Goal: Information Seeking & Learning: Learn about a topic

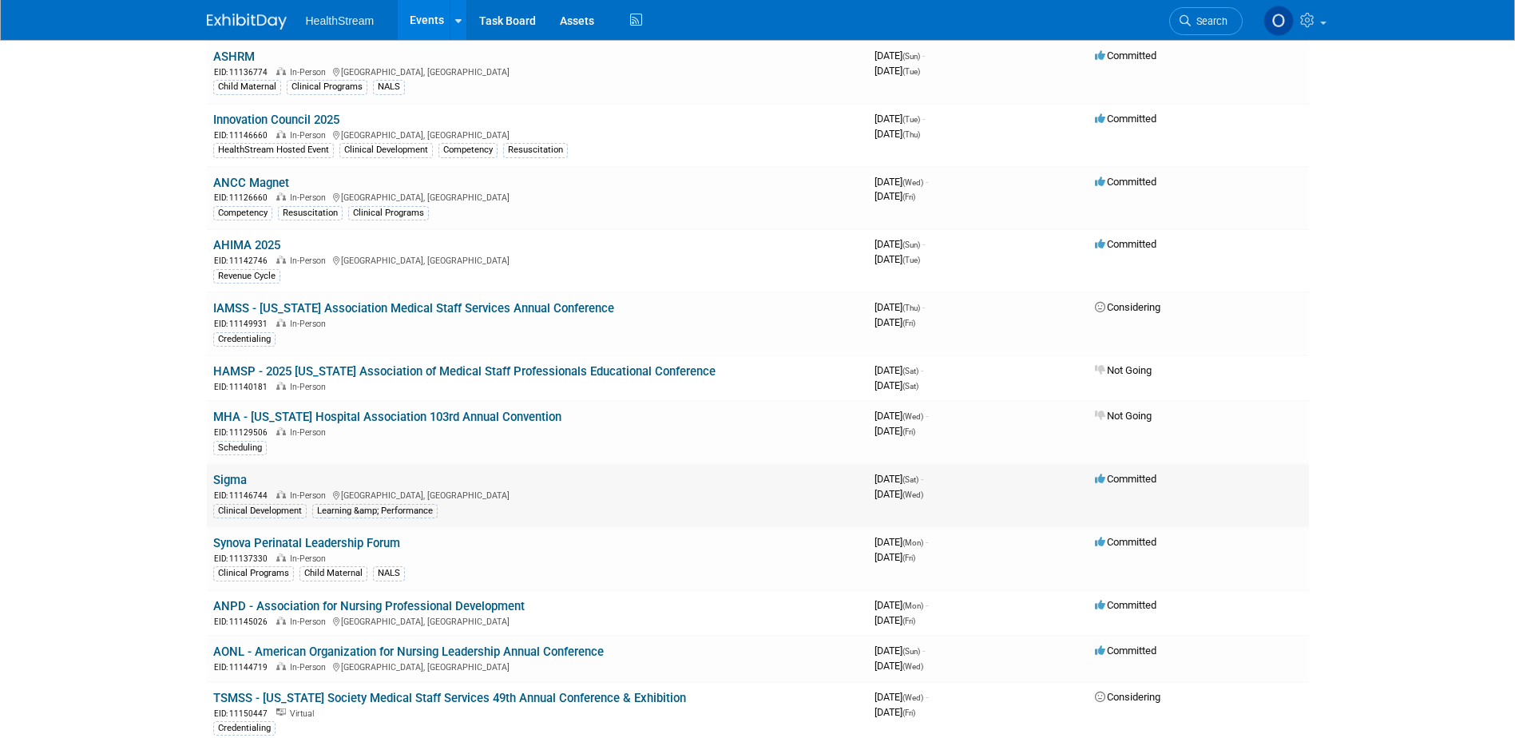
scroll to position [399, 0]
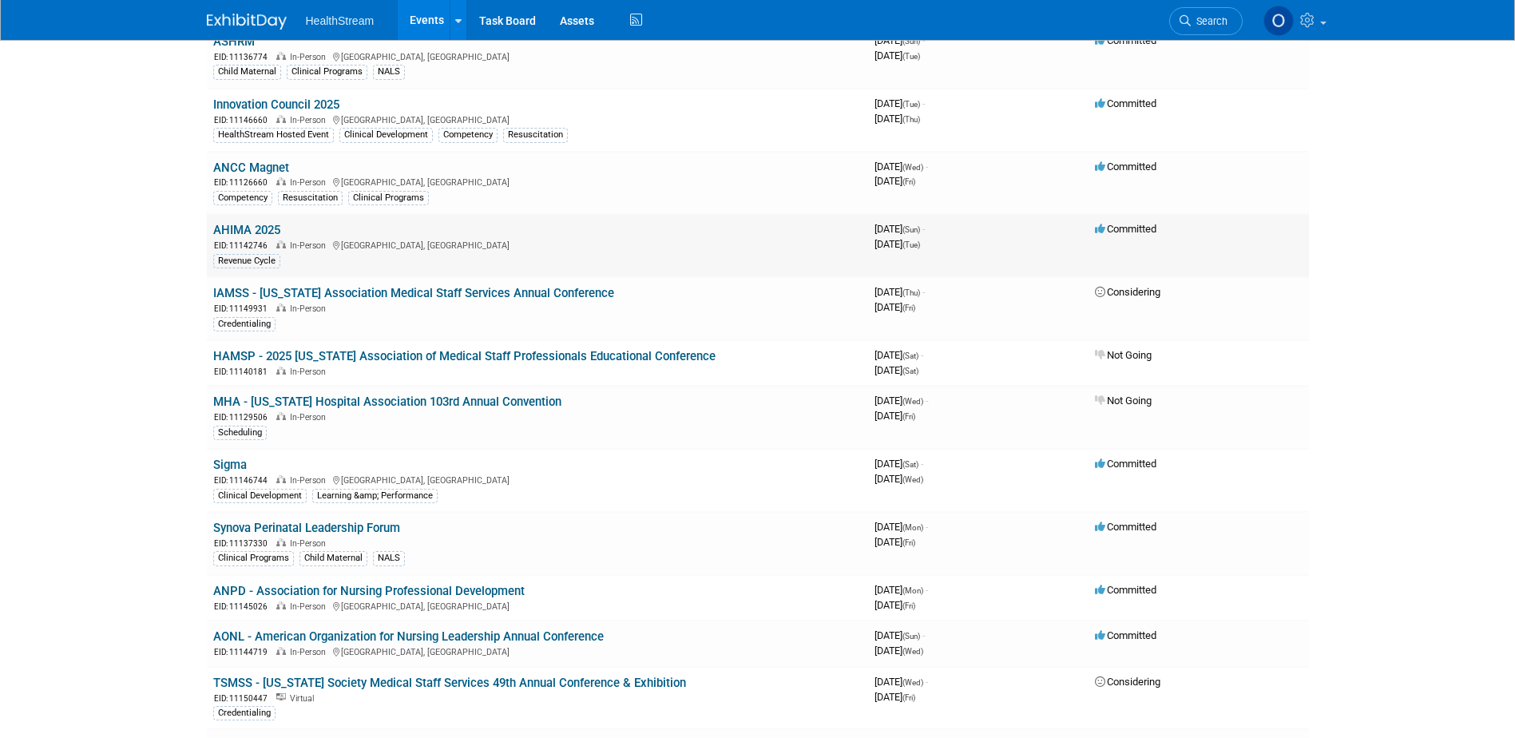
click at [248, 227] on link "AHIMA 2025" at bounding box center [246, 230] width 67 height 14
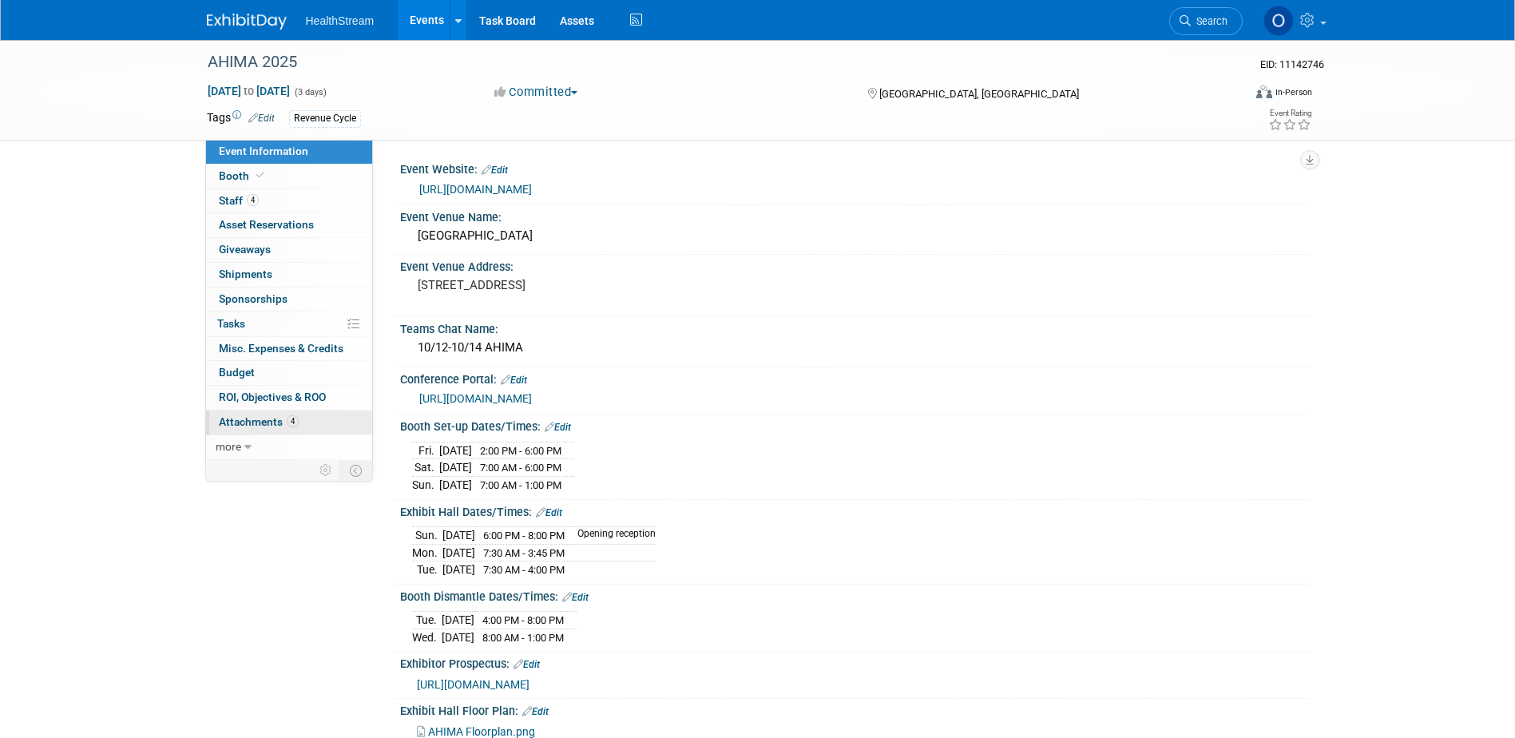
click at [238, 423] on span "Attachments 4" at bounding box center [259, 421] width 80 height 13
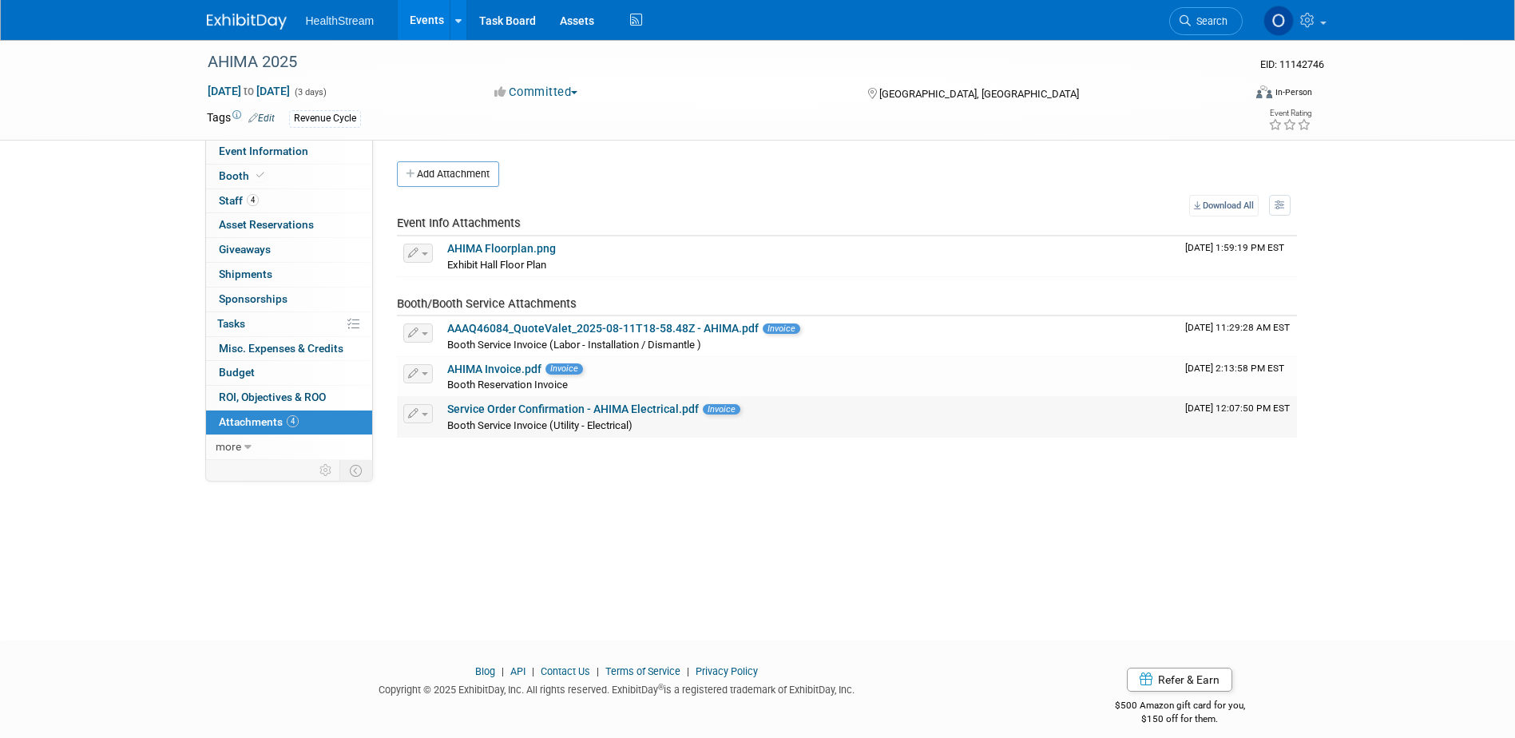
click at [497, 406] on link "Service Order Confirmation - AHIMA Electrical.pdf" at bounding box center [573, 408] width 252 height 13
click at [242, 195] on span "Staff 4" at bounding box center [239, 200] width 40 height 13
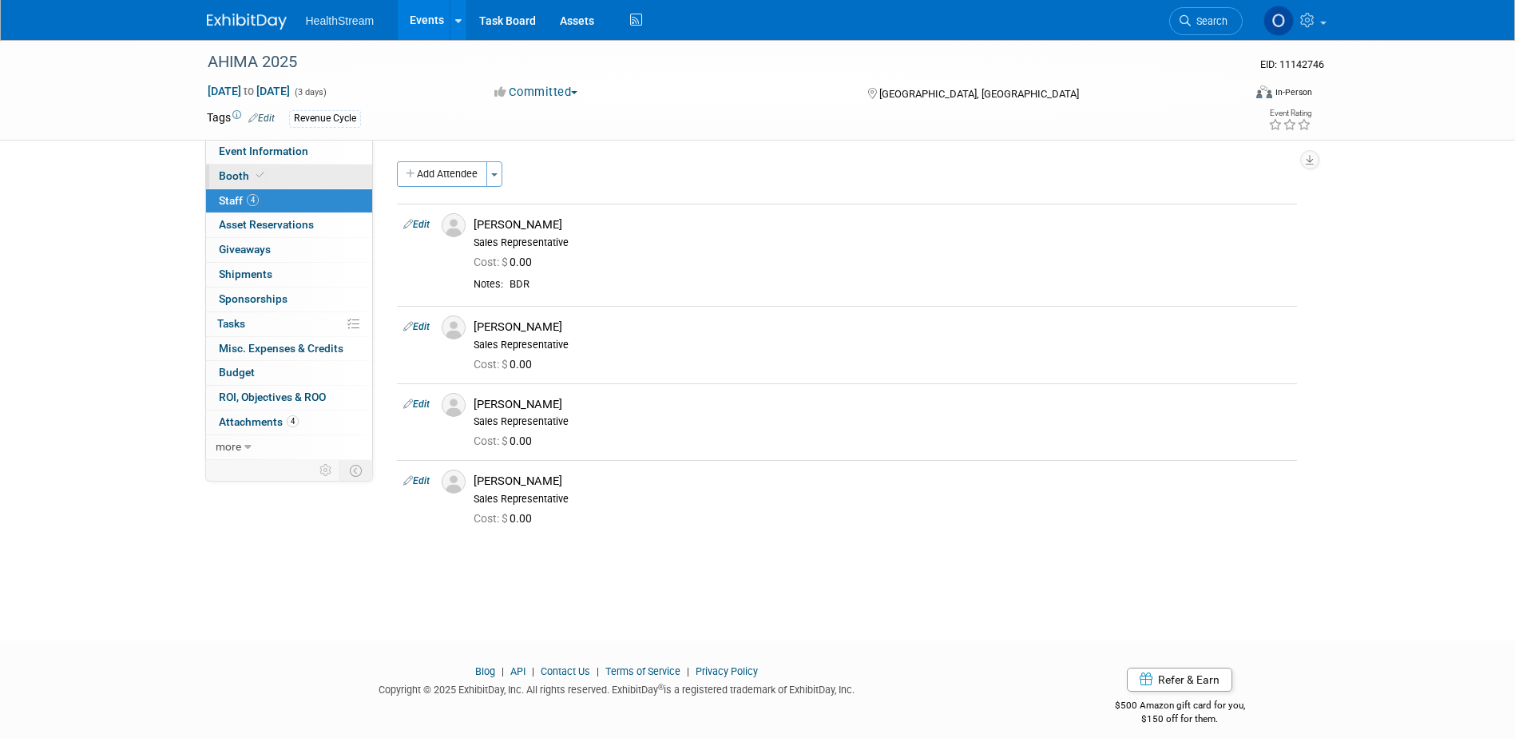
click at [248, 172] on span "Booth" at bounding box center [243, 175] width 49 height 13
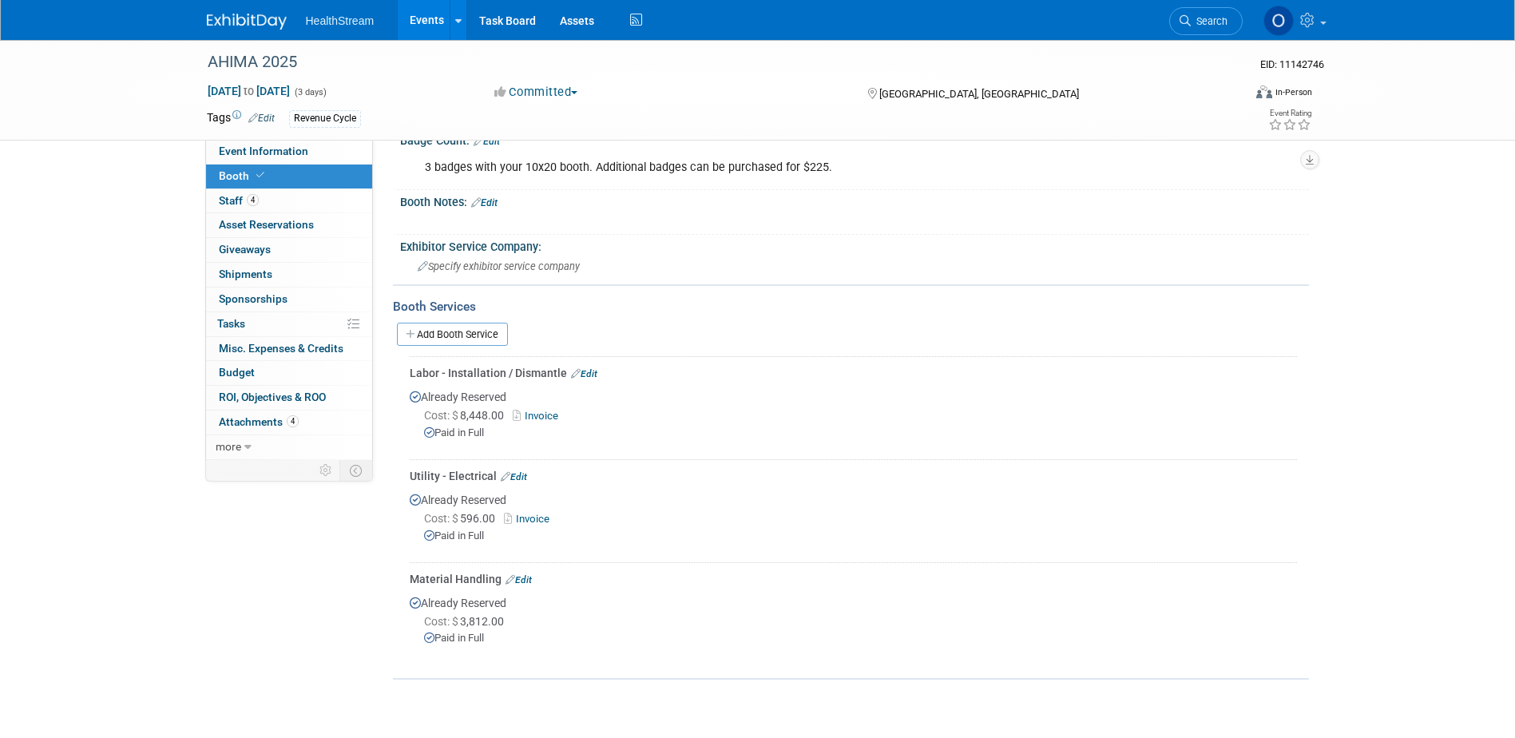
scroll to position [451, 0]
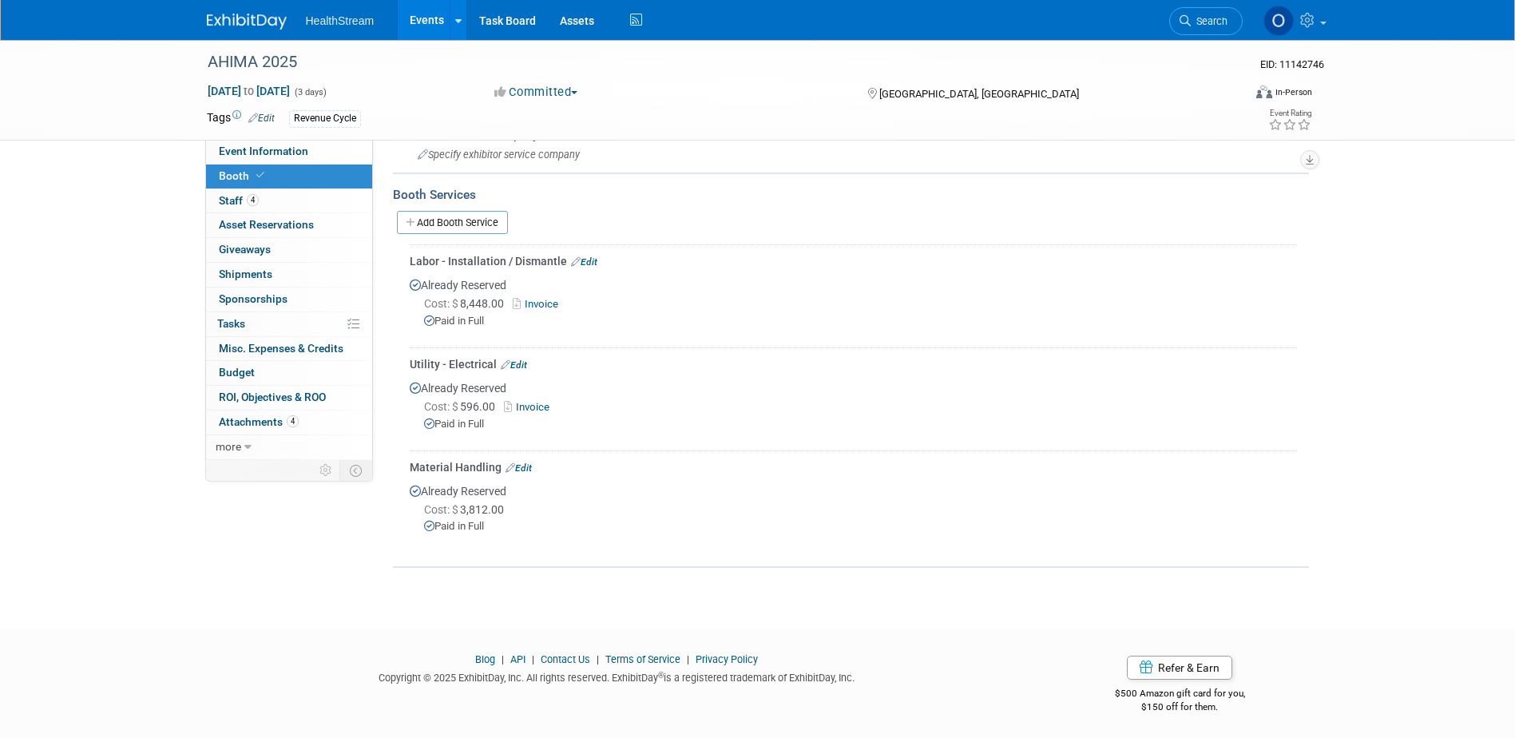
click at [543, 303] on link "Invoice" at bounding box center [539, 304] width 52 height 12
click at [421, 17] on link "Events" at bounding box center [427, 20] width 58 height 40
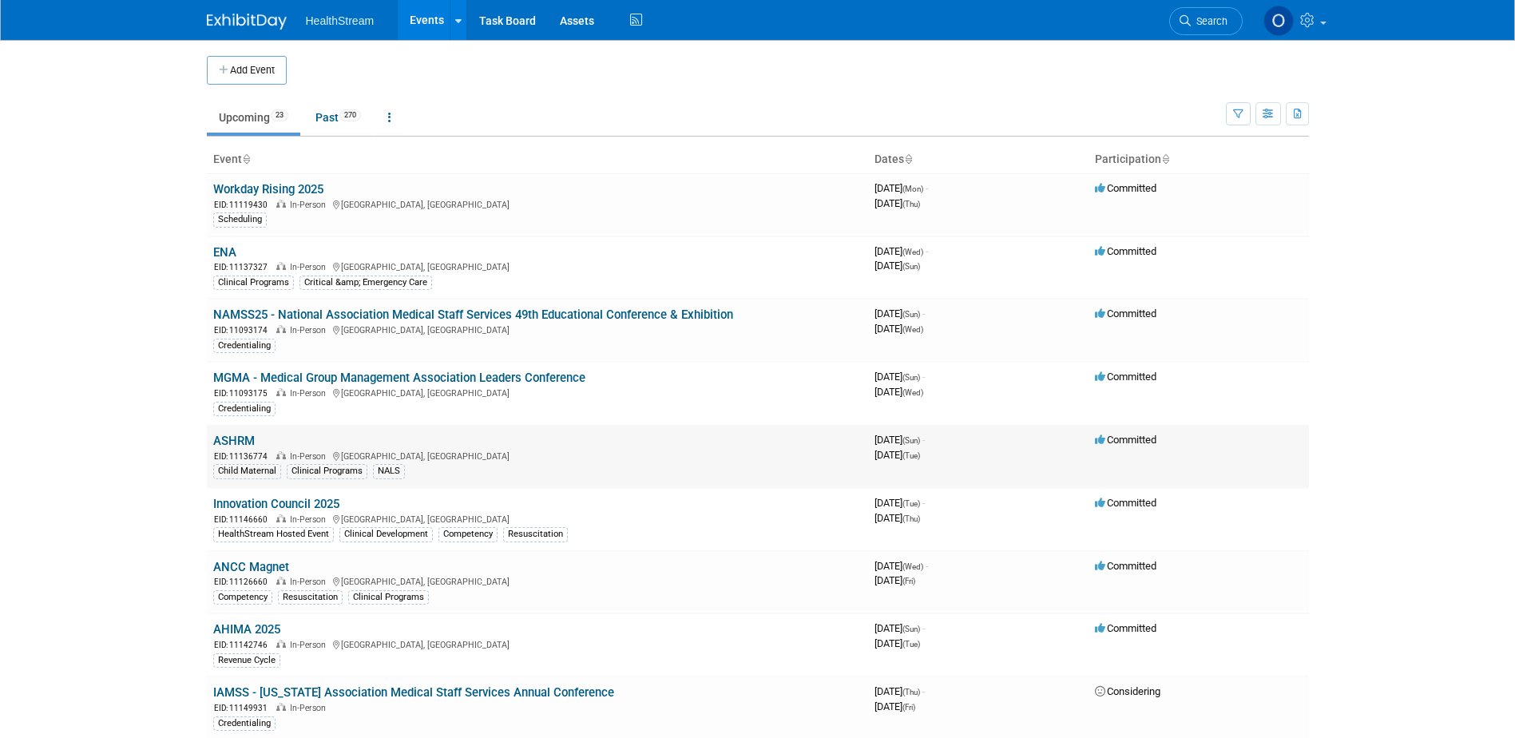
click at [240, 442] on link "ASHRM" at bounding box center [234, 441] width 42 height 14
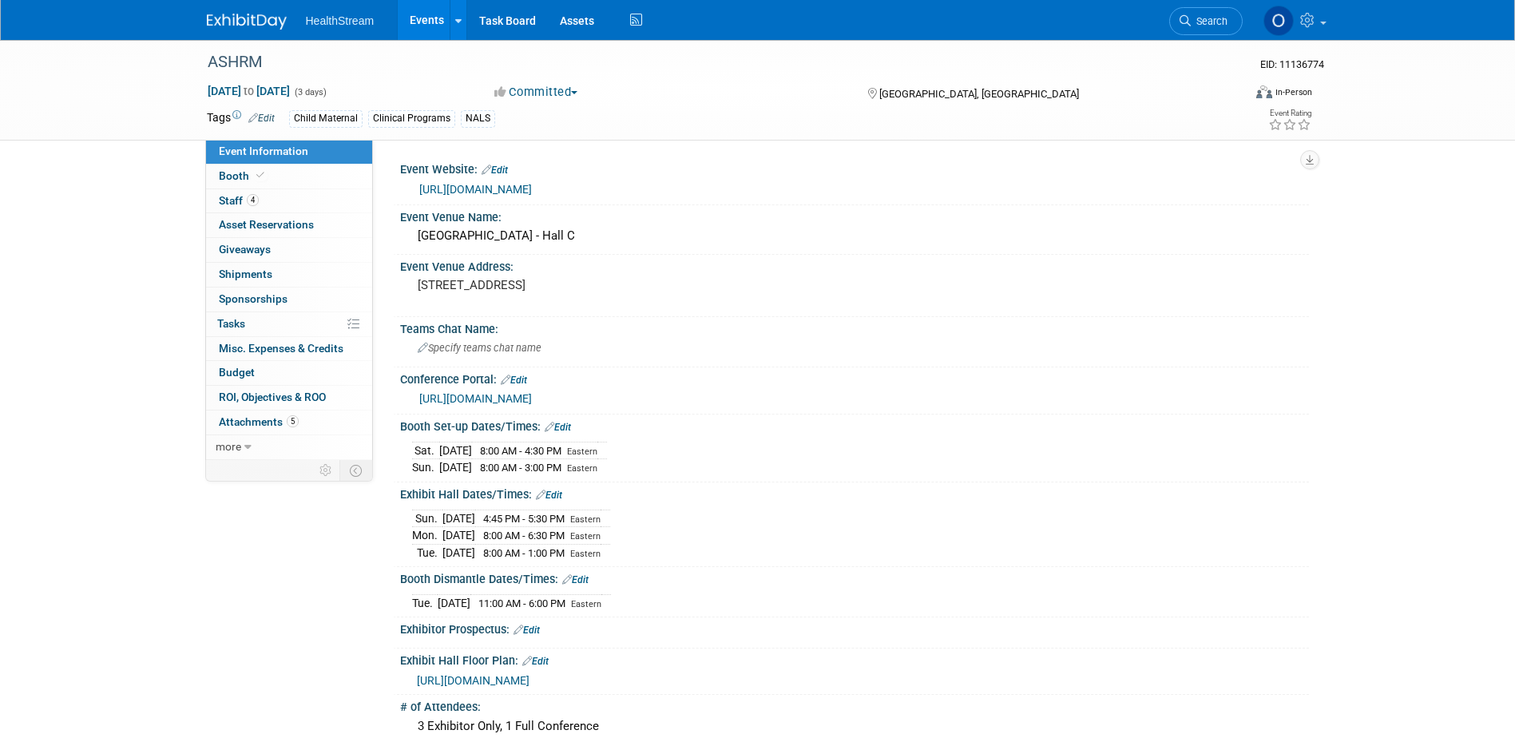
scroll to position [399, 0]
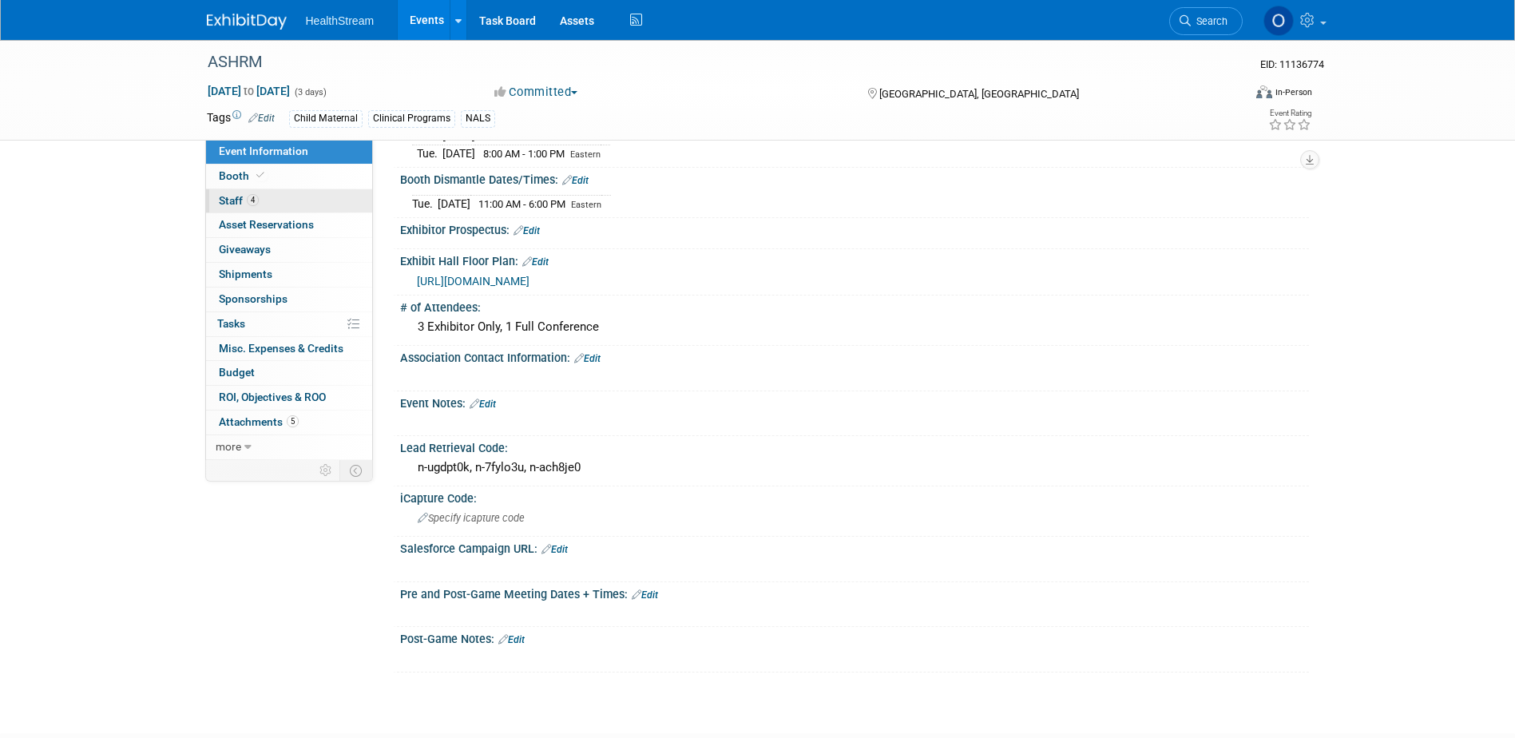
click at [240, 199] on span "Staff 4" at bounding box center [239, 200] width 40 height 13
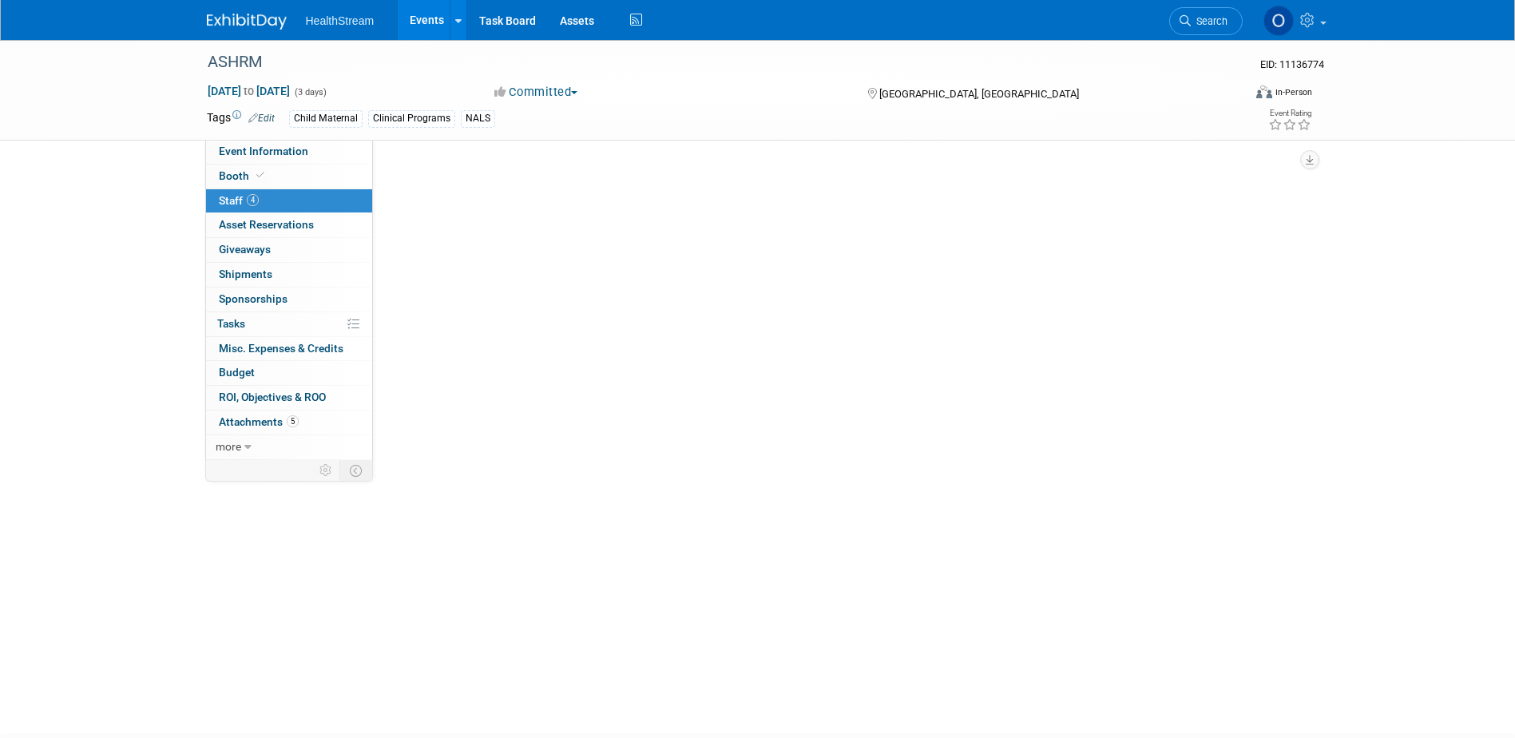
scroll to position [0, 0]
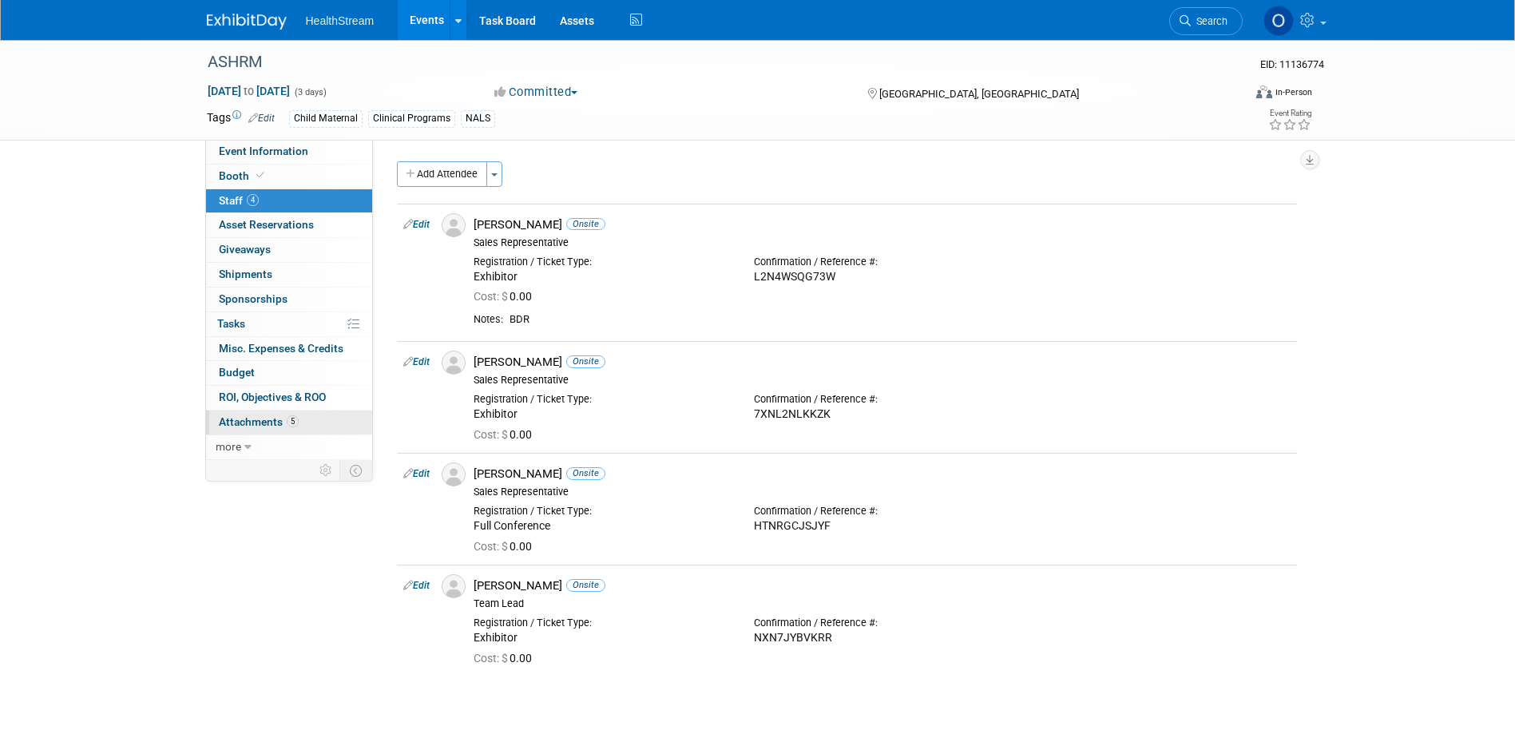
click at [263, 424] on span "Attachments 5" at bounding box center [259, 421] width 80 height 13
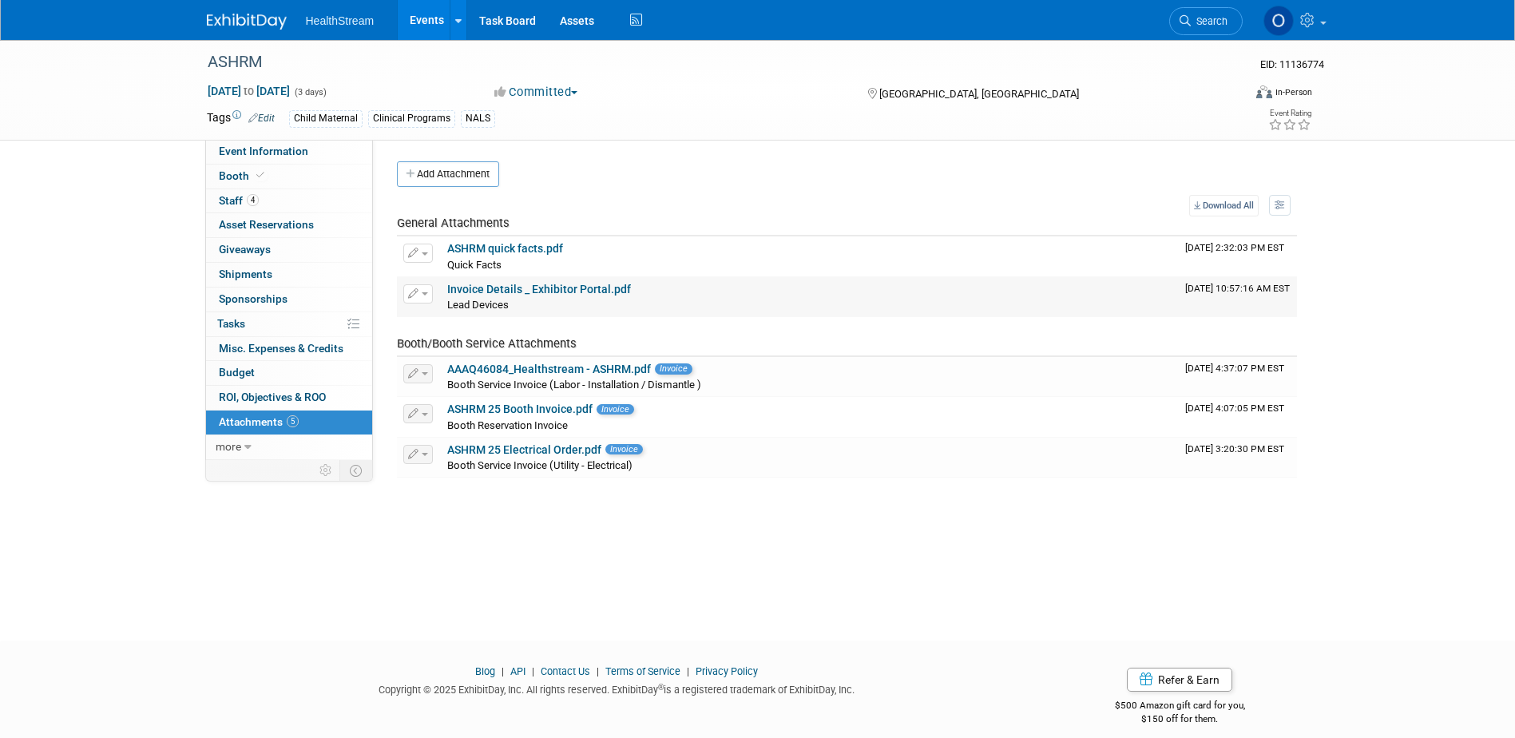
click at [500, 288] on link "Invoice Details _ Exhibitor Portal.pdf" at bounding box center [539, 289] width 184 height 13
click at [228, 444] on span "more" at bounding box center [229, 446] width 26 height 13
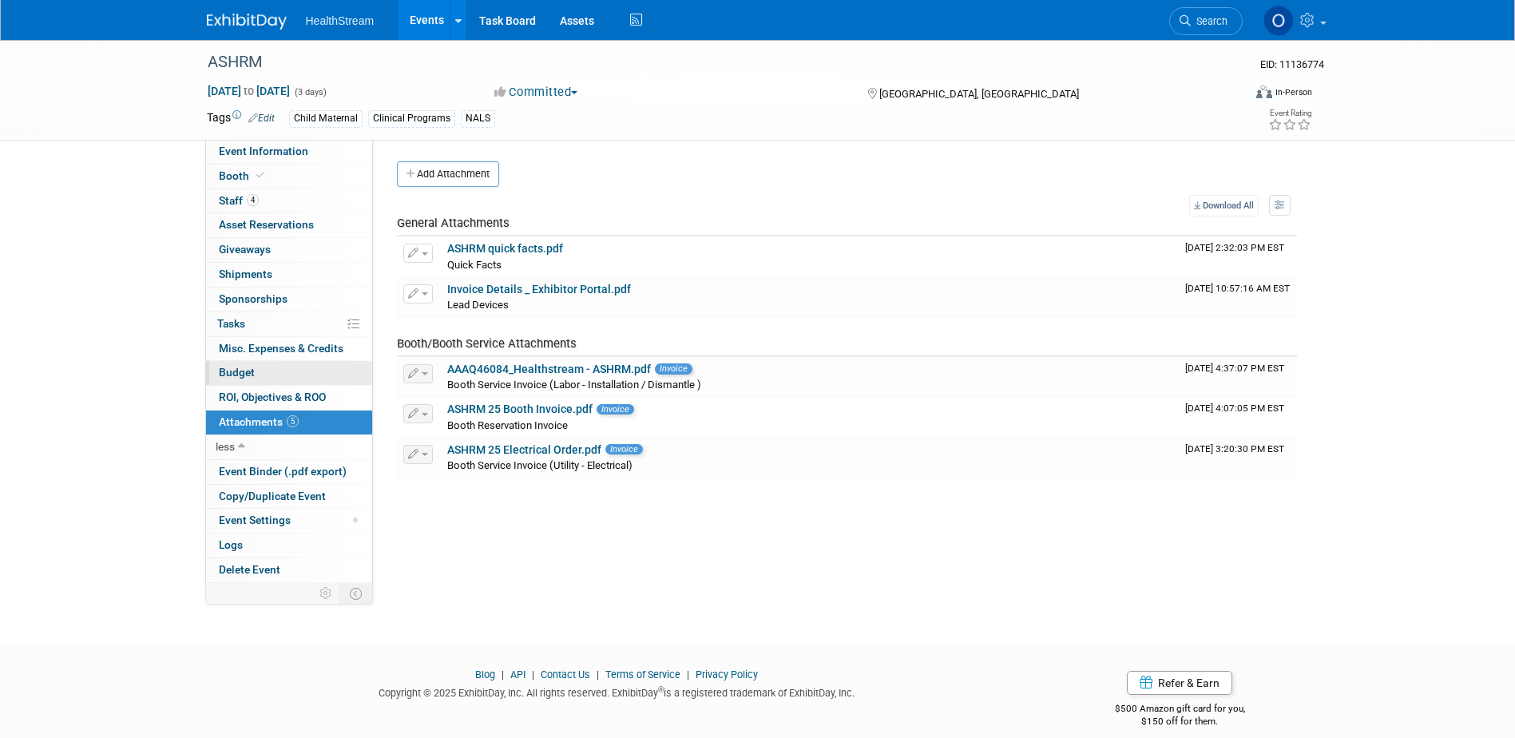
click at [240, 364] on link "Budget" at bounding box center [289, 373] width 166 height 24
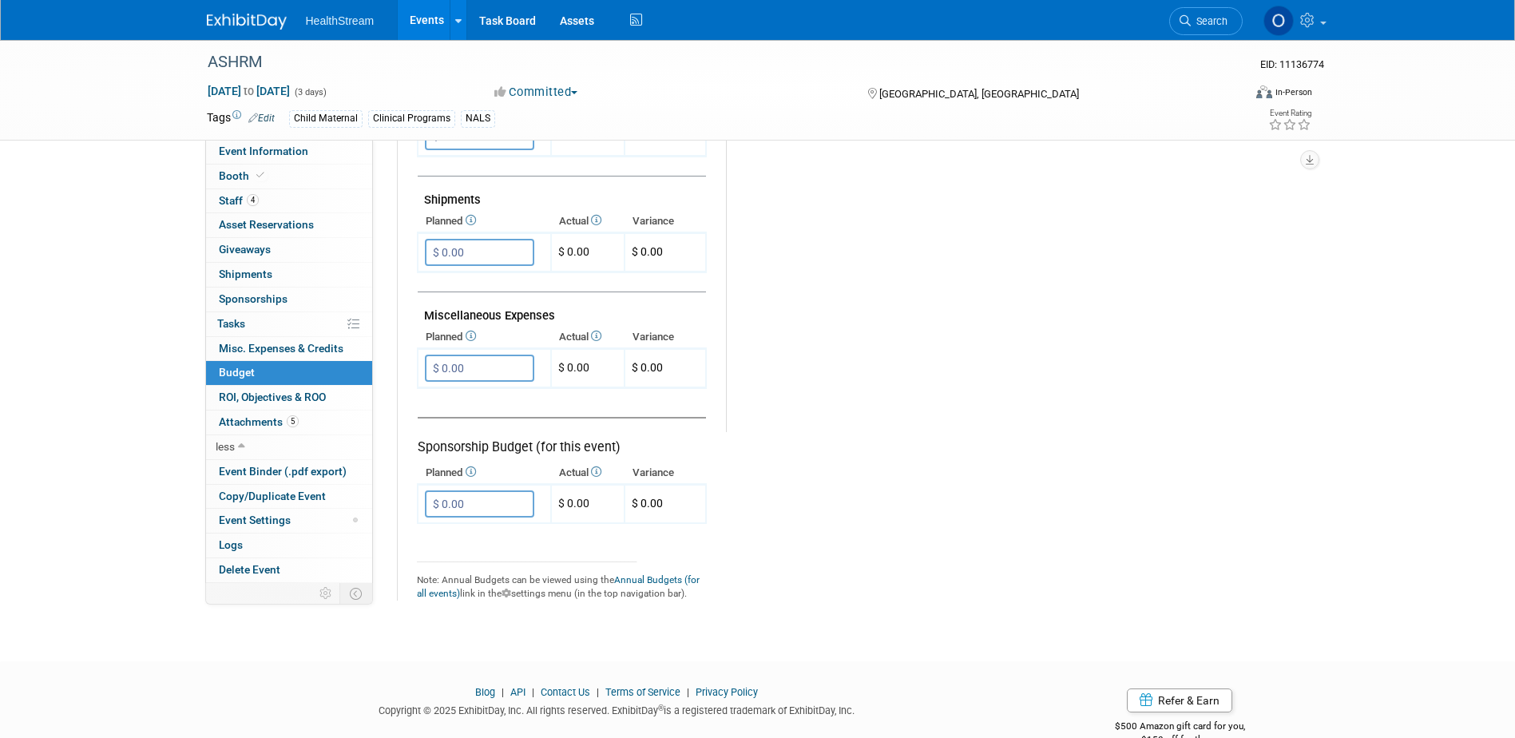
scroll to position [878, 0]
